Goal: Information Seeking & Learning: Find specific fact

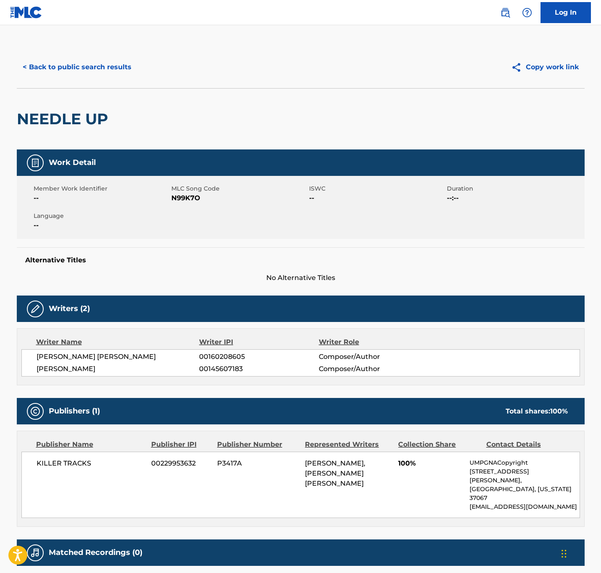
click at [118, 66] on button "< Back to public search results" at bounding box center [77, 67] width 121 height 21
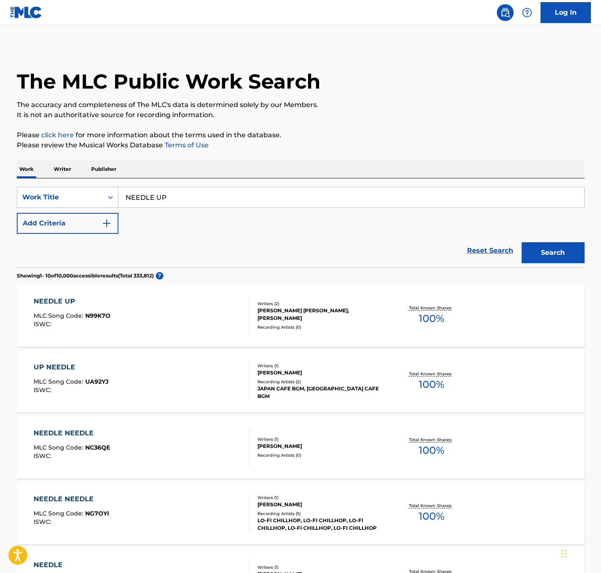
drag, startPoint x: 259, startPoint y: 202, endPoint x: -23, endPoint y: 198, distance: 281.4
click at [0, 198] on html "Accessibility Screen-Reader Guide, Feedback, and Issue Reporting | New window L…" at bounding box center [300, 286] width 601 height 573
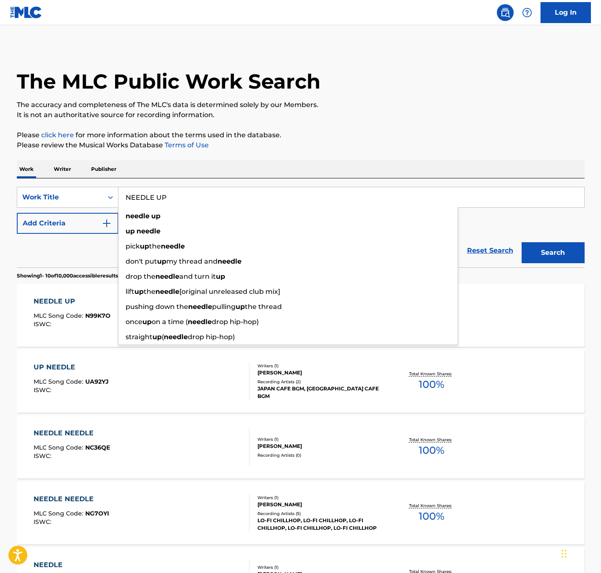
paste input "MENTAL GAME"
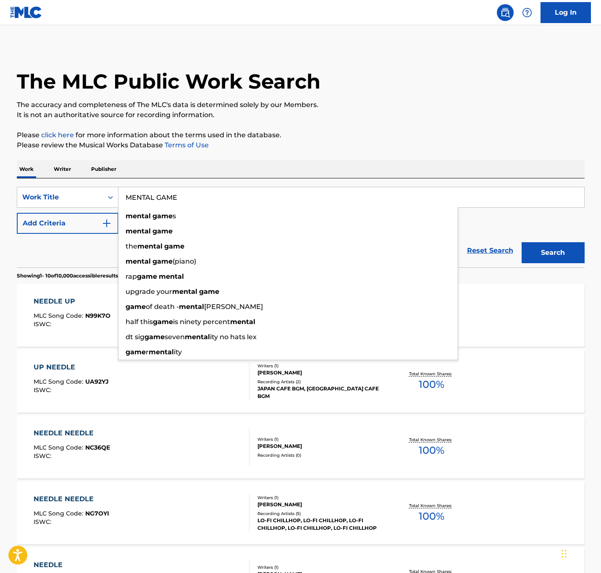
type input "MENTAL GAME"
click at [55, 267] on section "Showing 1 - 10 of 10,000 accessible results (Total 333,812 ) ?" at bounding box center [301, 273] width 568 height 12
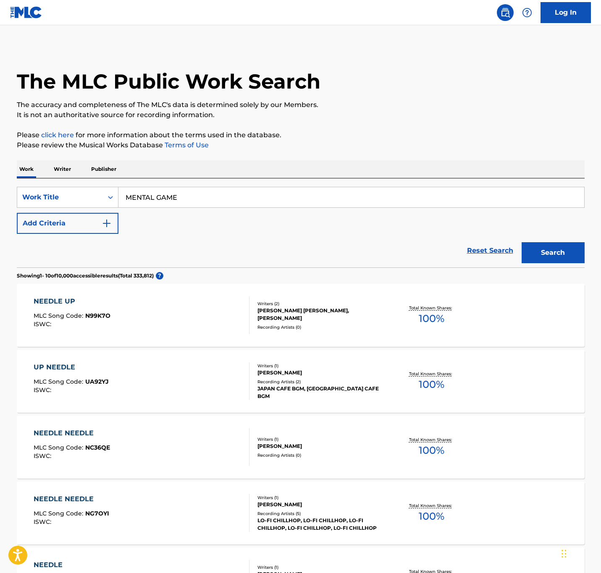
click at [57, 217] on button "Add Criteria" at bounding box center [68, 223] width 102 height 21
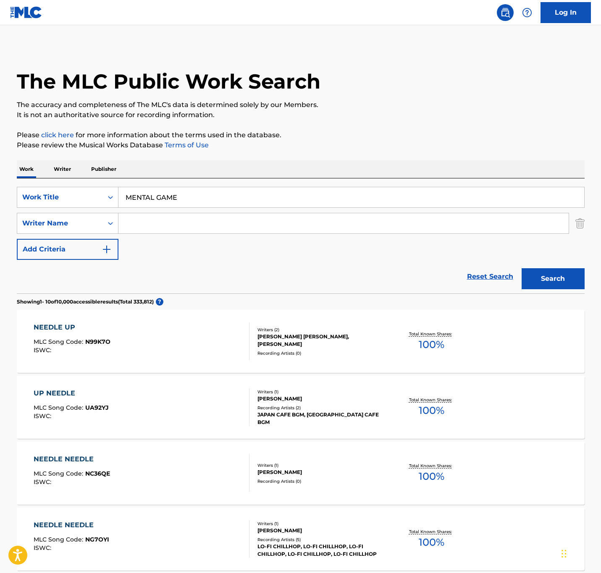
click at [198, 218] on input "Search Form" at bounding box center [343, 223] width 450 height 20
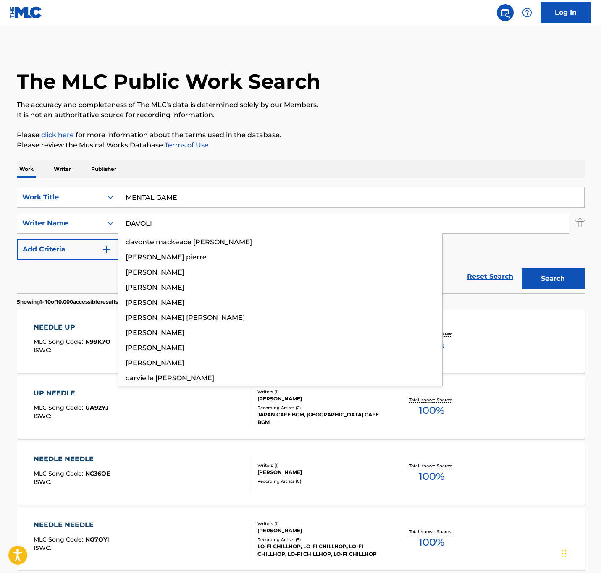
type input "DAVOLI"
click at [480, 268] on button "Search" at bounding box center [553, 278] width 63 height 21
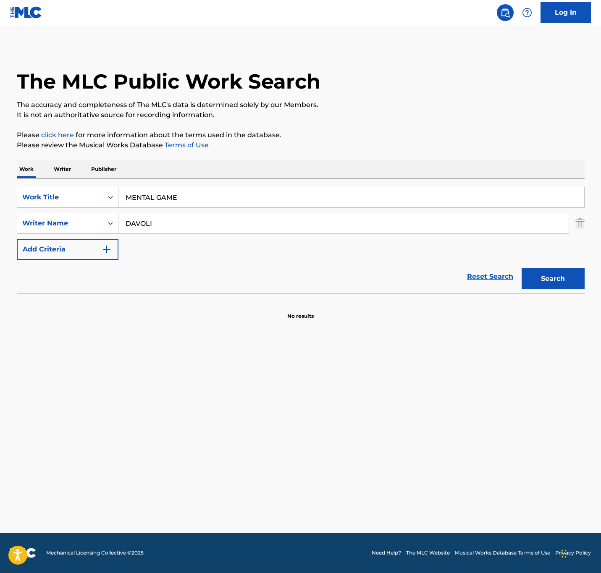
click at [480, 257] on div "SearchWithCriteria23d12892-cbcb-4215-a021-2e582b6b78be Work Title MENTAL GAME S…" at bounding box center [301, 223] width 568 height 73
click at [480, 272] on button "Search" at bounding box center [553, 278] width 63 height 21
drag, startPoint x: 231, startPoint y: 197, endPoint x: -52, endPoint y: 169, distance: 284.8
click at [0, 169] on html "Accessibility Screen-Reader Guide, Feedback, and Issue Reporting | New window L…" at bounding box center [300, 286] width 601 height 573
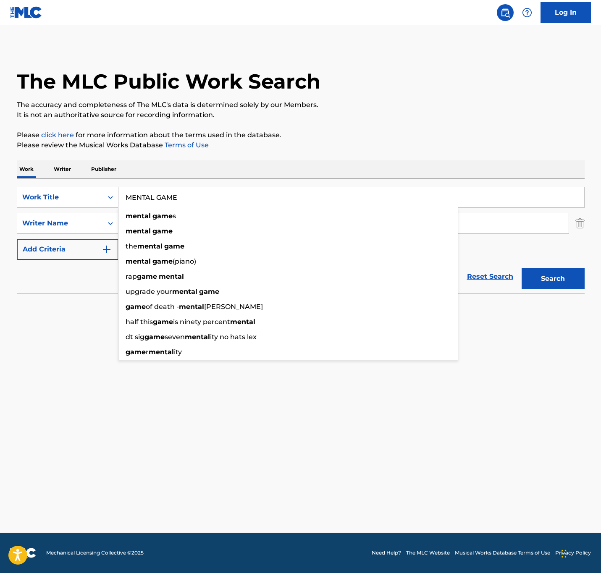
paste input "DAVOLI"
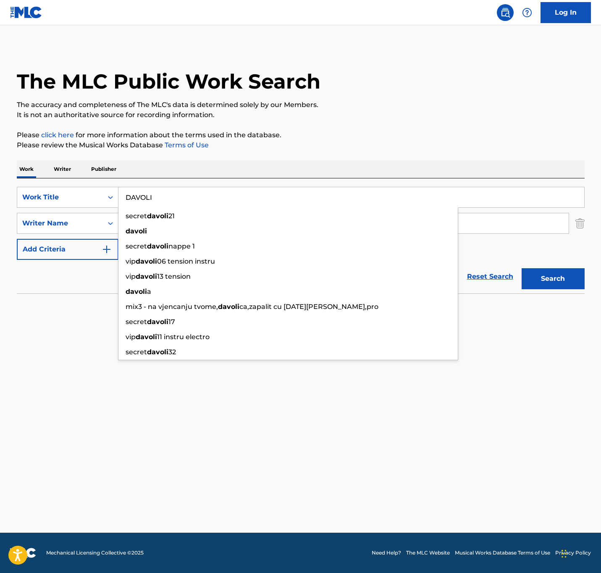
drag, startPoint x: 191, startPoint y: 191, endPoint x: -41, endPoint y: 176, distance: 232.2
click at [0, 176] on html "Accessibility Screen-Reader Guide, Feedback, and Issue Reporting | New window L…" at bounding box center [300, 286] width 601 height 573
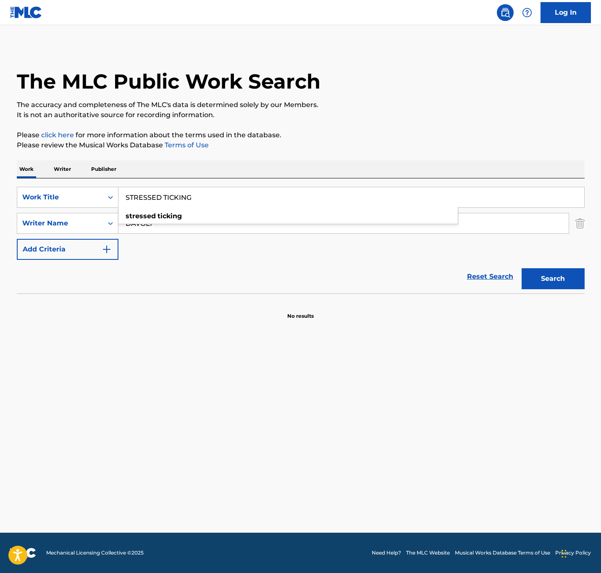
type input "STRESSED TICKING"
click at [480, 278] on div "The MLC Public Work Search The accuracy and completeness of The MLC's data is d…" at bounding box center [301, 183] width 588 height 274
drag, startPoint x: 51, startPoint y: 218, endPoint x: -20, endPoint y: 216, distance: 70.6
click at [0, 216] on html "Accessibility Screen-Reader Guide, Feedback, and Issue Reporting | New window L…" at bounding box center [300, 286] width 601 height 573
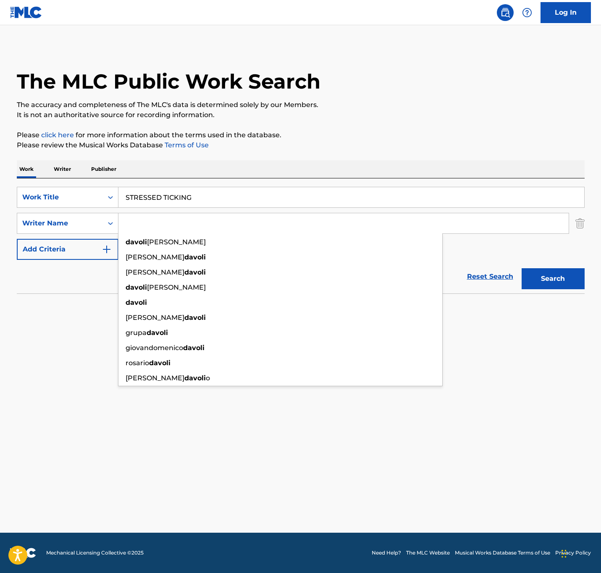
click at [480, 268] on button "Search" at bounding box center [553, 278] width 63 height 21
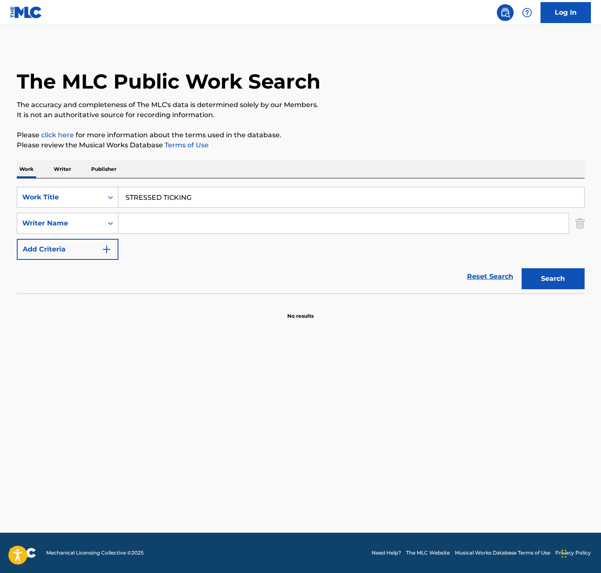
drag, startPoint x: 566, startPoint y: 280, endPoint x: 561, endPoint y: 275, distance: 6.5
click at [480, 275] on button "Search" at bounding box center [553, 278] width 63 height 21
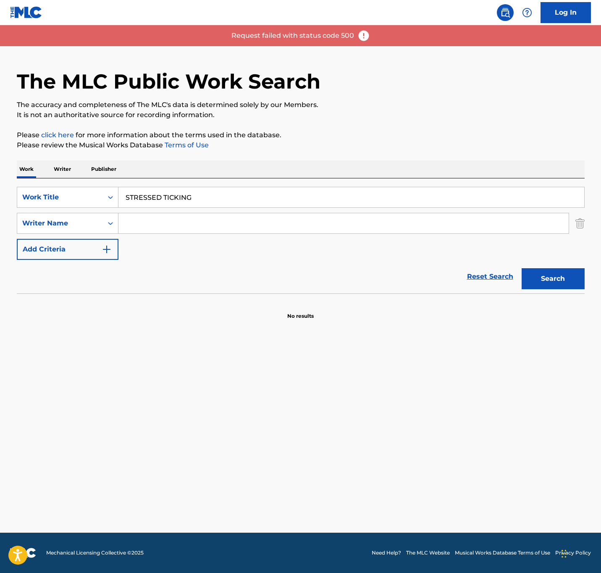
click at [480, 275] on button "Search" at bounding box center [553, 278] width 63 height 21
click at [359, 35] on img at bounding box center [363, 35] width 13 height 13
click at [370, 35] on div "Request failed with status code 500" at bounding box center [300, 35] width 601 height 21
click at [309, 33] on p "Request failed with status code 500" at bounding box center [292, 36] width 123 height 10
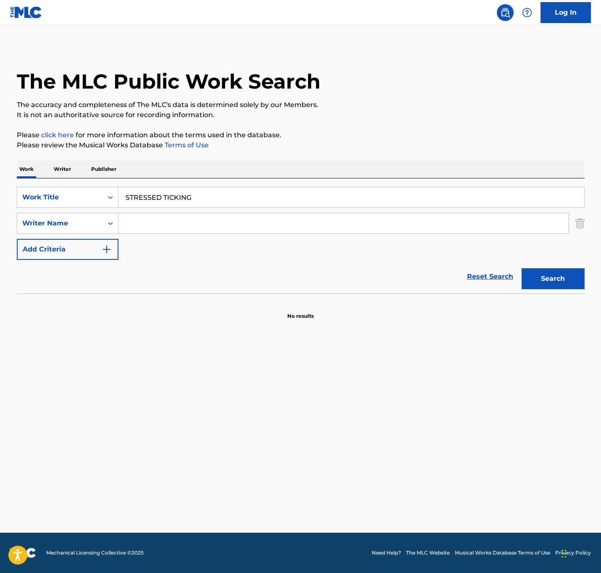
drag, startPoint x: 380, startPoint y: 8, endPoint x: 239, endPoint y: 189, distance: 229.5
click at [239, 189] on input "STRESSED TICKING" at bounding box center [351, 197] width 466 height 20
drag, startPoint x: 162, startPoint y: 191, endPoint x: 111, endPoint y: 192, distance: 50.8
click at [84, 191] on div "SearchWithCriteria23d12892-cbcb-4215-a021-2e582b6b78be Work Title STRESSED TICK…" at bounding box center [301, 197] width 568 height 21
drag, startPoint x: 176, startPoint y: 193, endPoint x: 170, endPoint y: 190, distance: 5.8
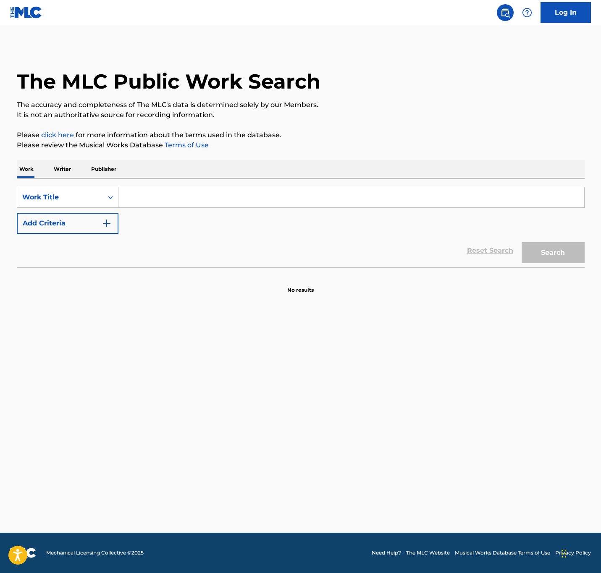
click at [144, 201] on input "Search Form" at bounding box center [351, 197] width 466 height 20
paste input "STRESSED TICKING"
click at [551, 244] on button "Search" at bounding box center [553, 252] width 63 height 21
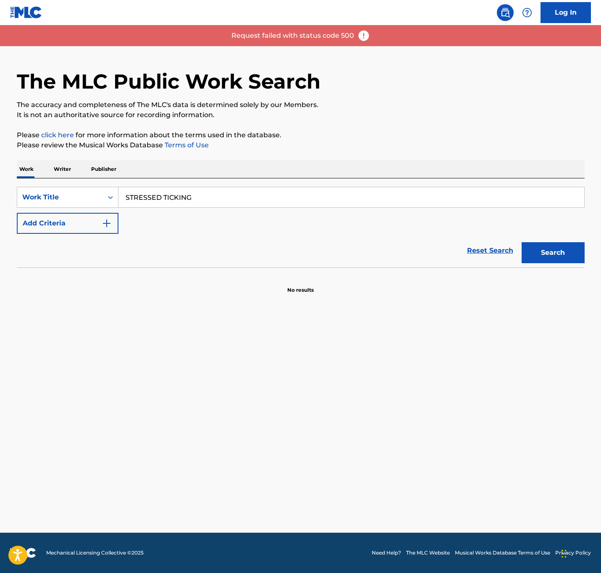
click at [213, 198] on input "STRESSED TICKING" at bounding box center [351, 197] width 466 height 20
click at [522, 242] on button "Search" at bounding box center [553, 252] width 63 height 21
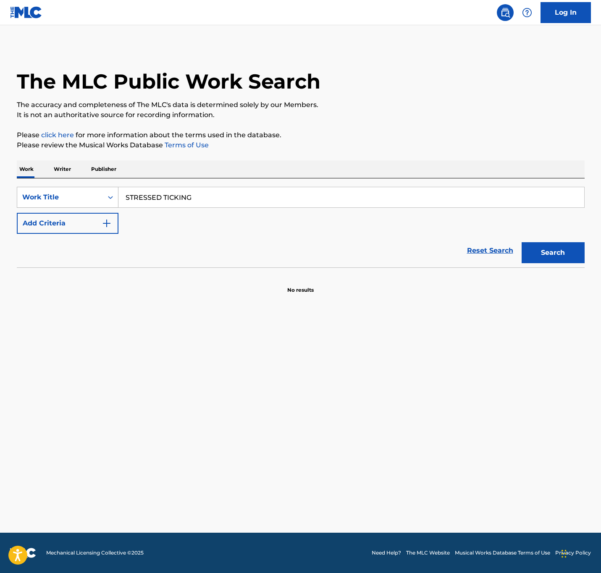
drag, startPoint x: 213, startPoint y: 190, endPoint x: 59, endPoint y: 193, distance: 154.1
click at [59, 193] on div "SearchWithCriteriaa0712397-3d05-4dc7-b097-0413d2c78c5a Work Title STRESSED TICK…" at bounding box center [301, 197] width 568 height 21
paste input "FIRM STANCE"
type input "FIRM STANCE"
click at [522, 242] on button "Search" at bounding box center [553, 252] width 63 height 21
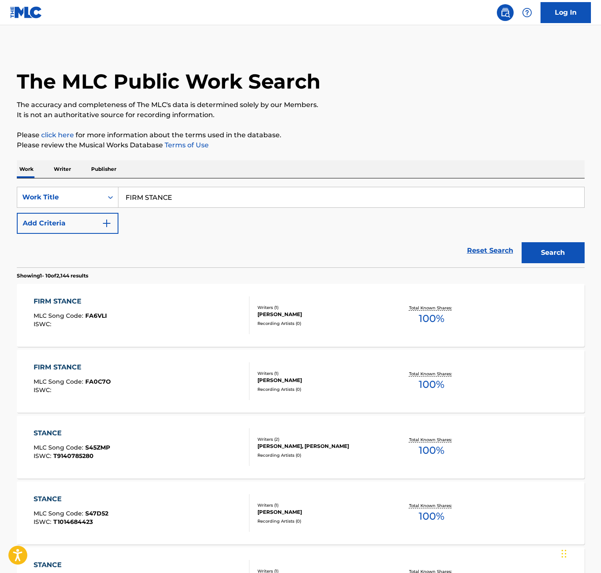
click at [279, 331] on div "FIRM STANCE MLC Song Code : FA6VLI ISWC : Writers ( 1 ) OSKARI NURMINEN Recordi…" at bounding box center [301, 315] width 568 height 63
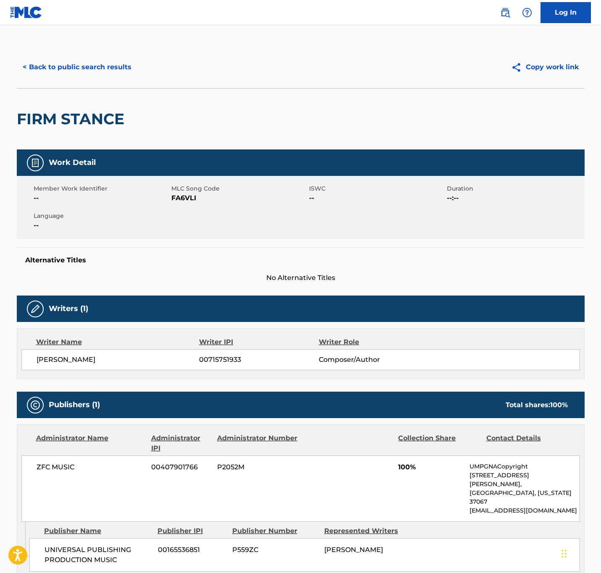
scroll to position [106, 0]
